Goal: Task Accomplishment & Management: Complete application form

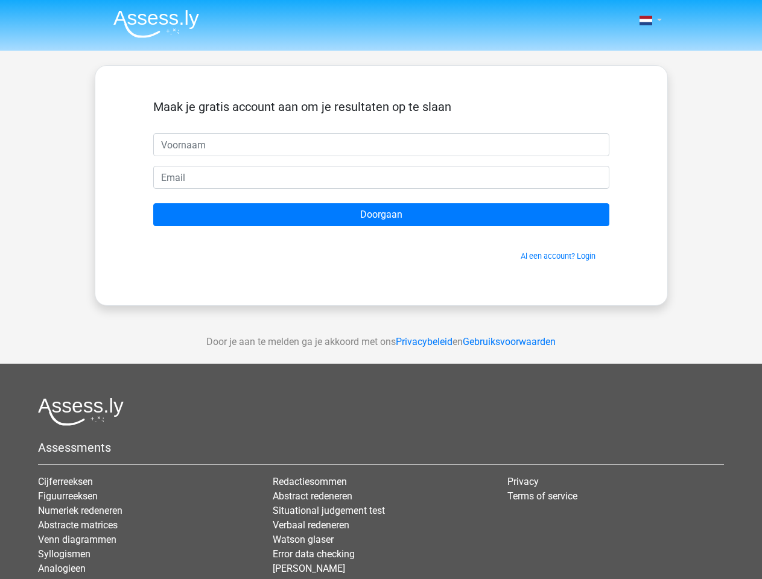
click at [647, 21] on span at bounding box center [645, 21] width 13 height 10
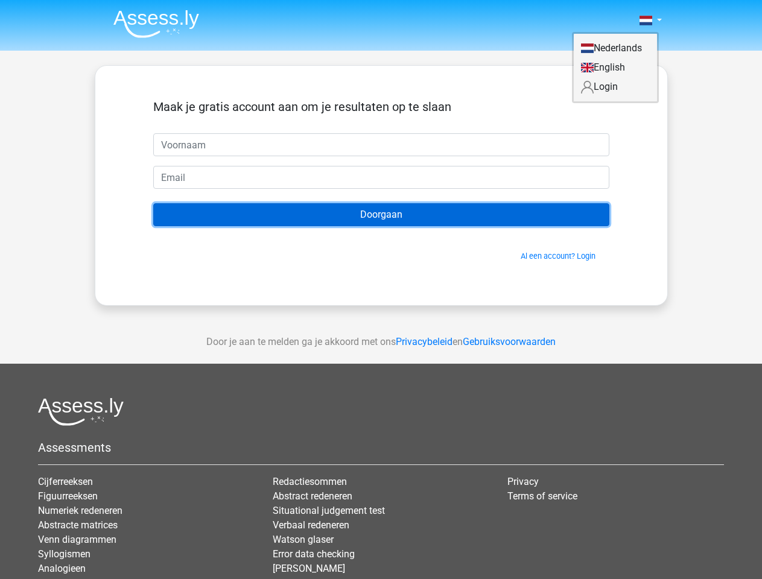
click at [381, 215] on input "Doorgaan" at bounding box center [381, 214] width 456 height 23
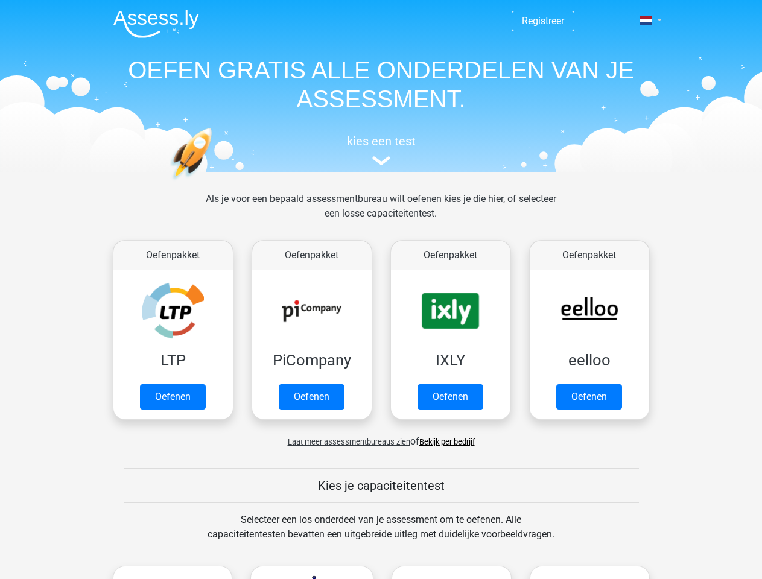
click at [647, 21] on span at bounding box center [645, 21] width 13 height 10
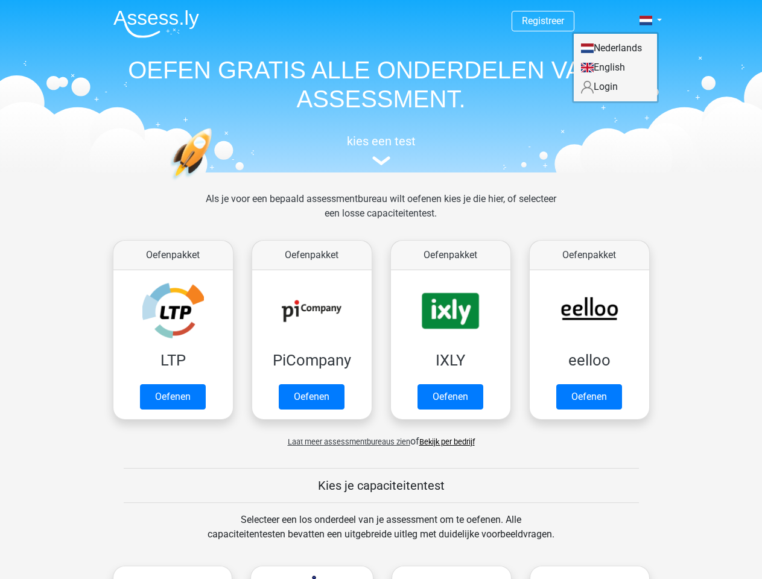
click at [346, 442] on span "Laat meer assessmentbureaus zien" at bounding box center [349, 441] width 122 height 9
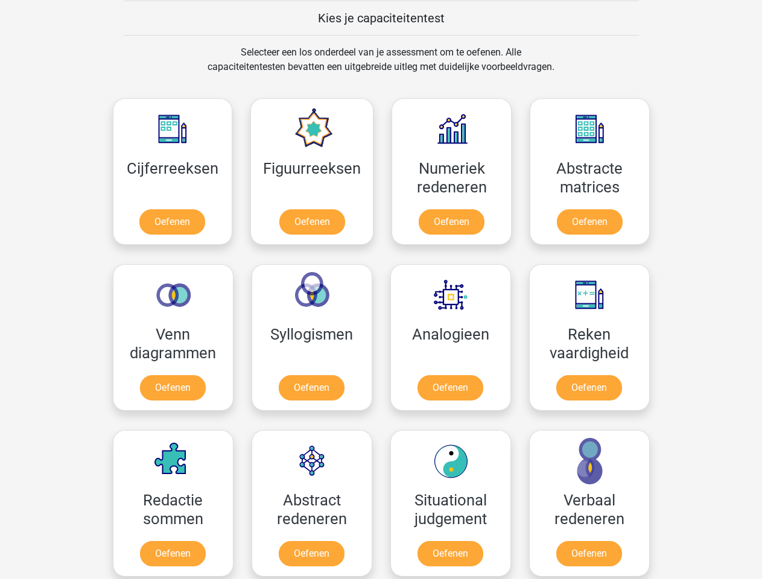
scroll to position [468, 0]
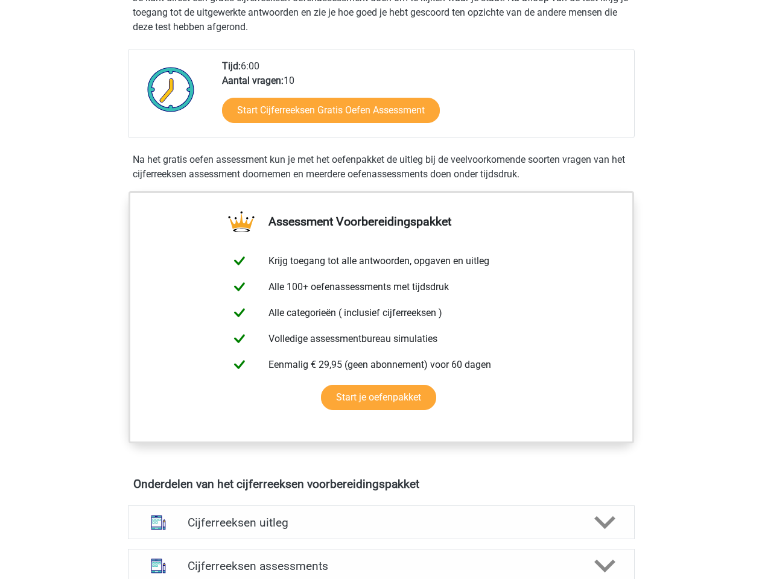
scroll to position [261, 0]
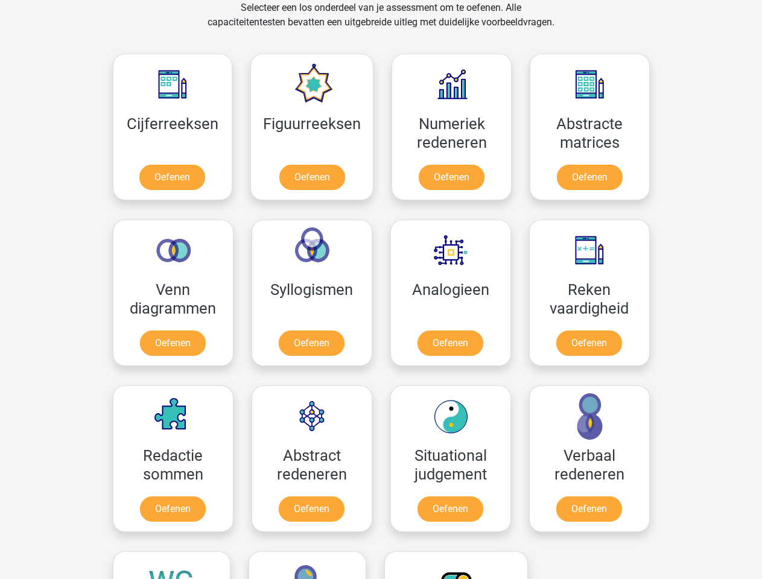
scroll to position [512, 0]
